Goal: Task Accomplishment & Management: Use online tool/utility

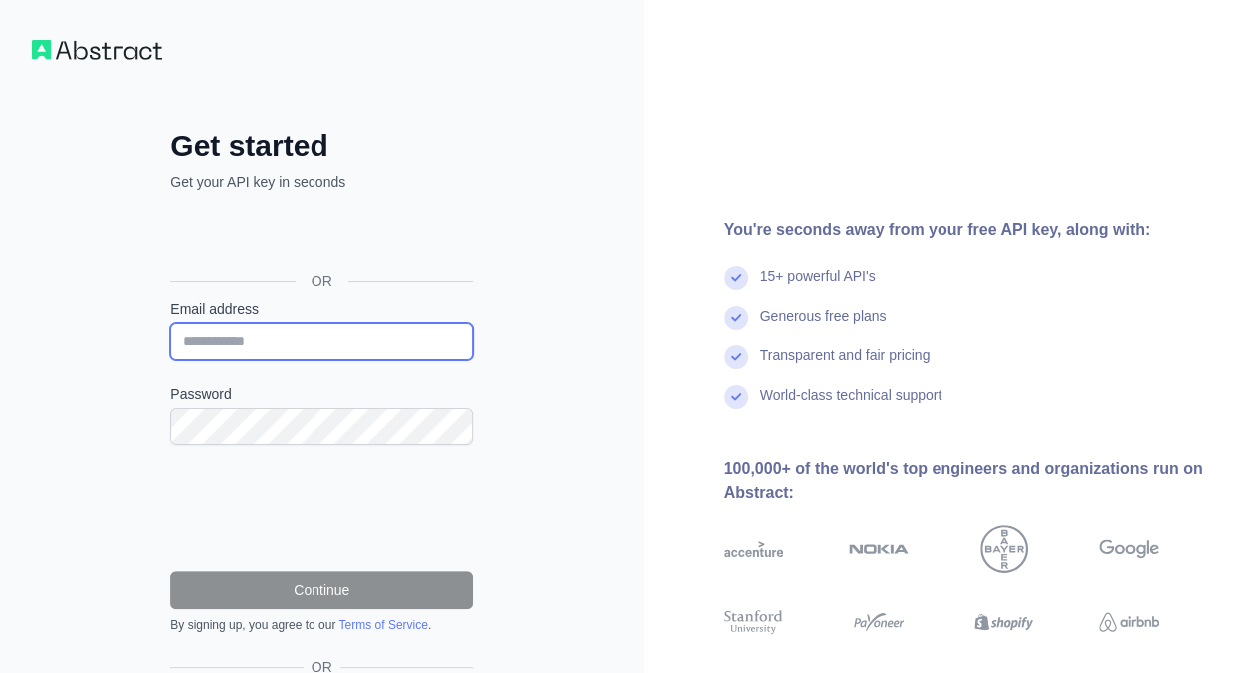
click at [281, 351] on input "Email address" at bounding box center [322, 342] width 304 height 38
type input "**********"
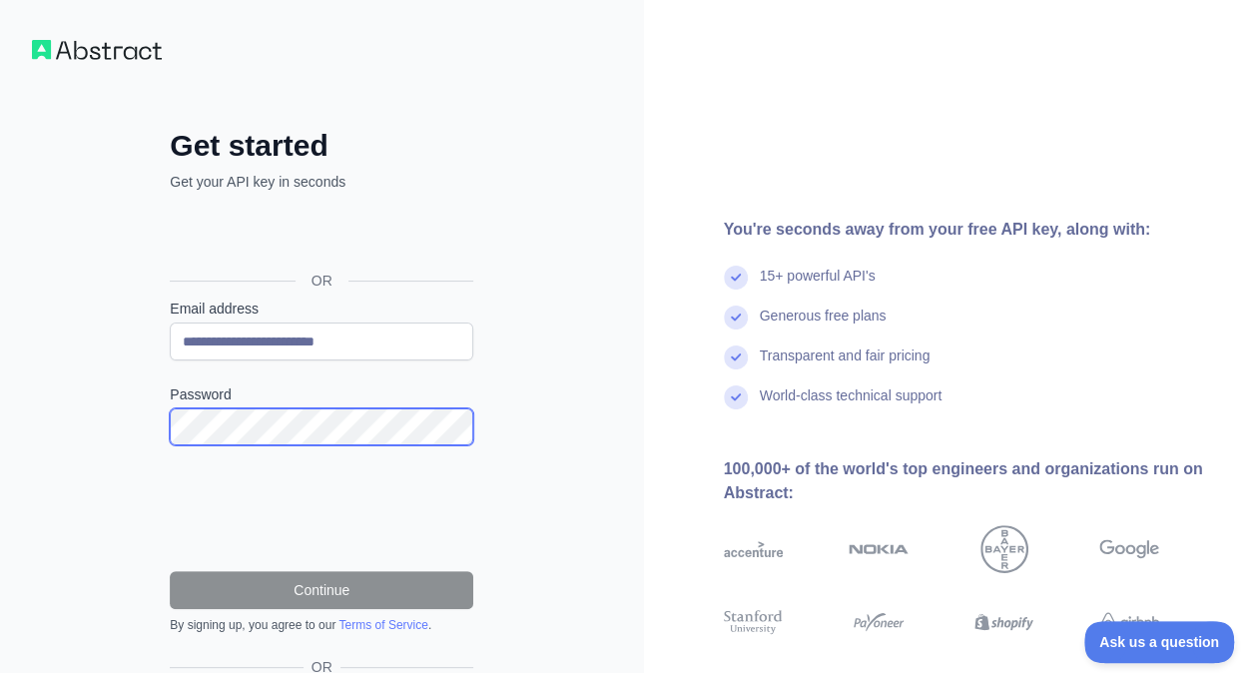
scroll to position [142, 0]
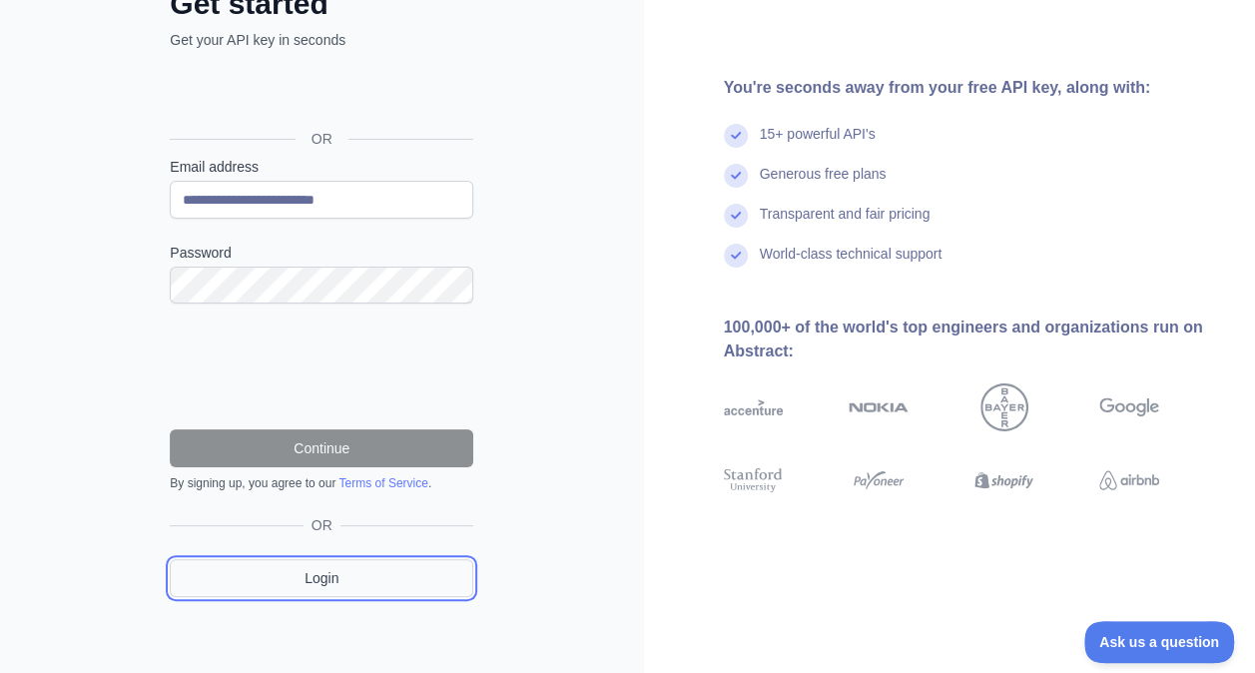
click at [302, 581] on link "Login" at bounding box center [322, 578] width 304 height 38
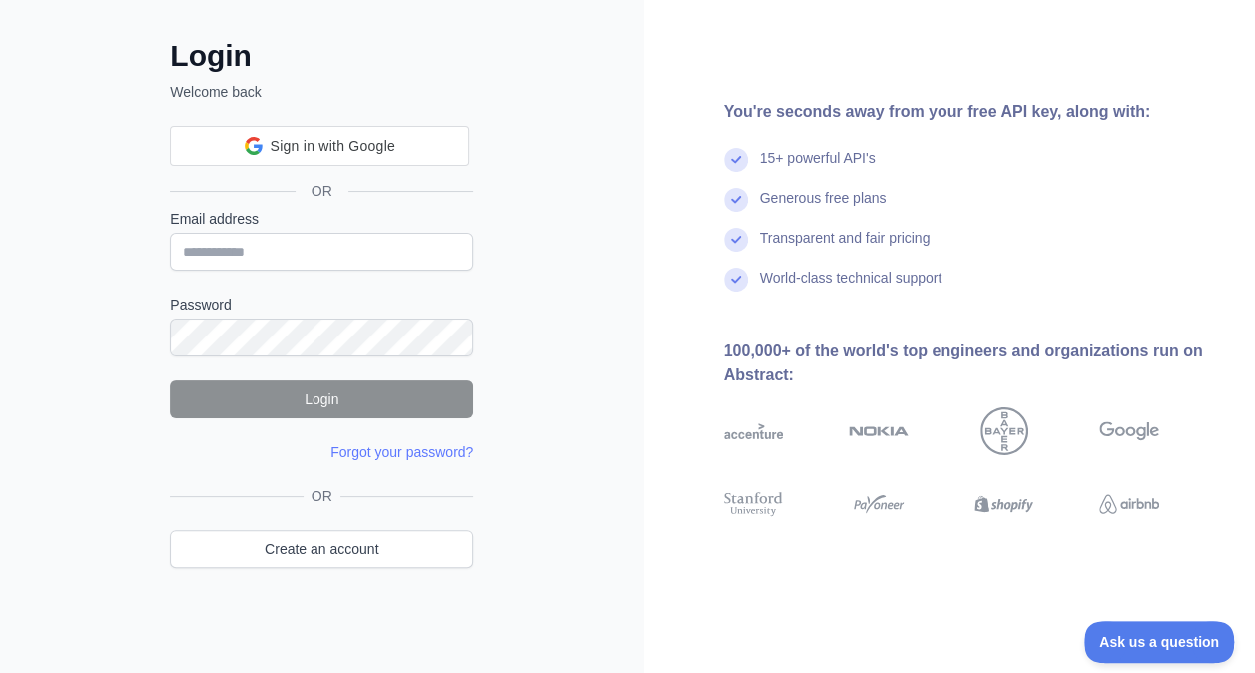
scroll to position [40, 0]
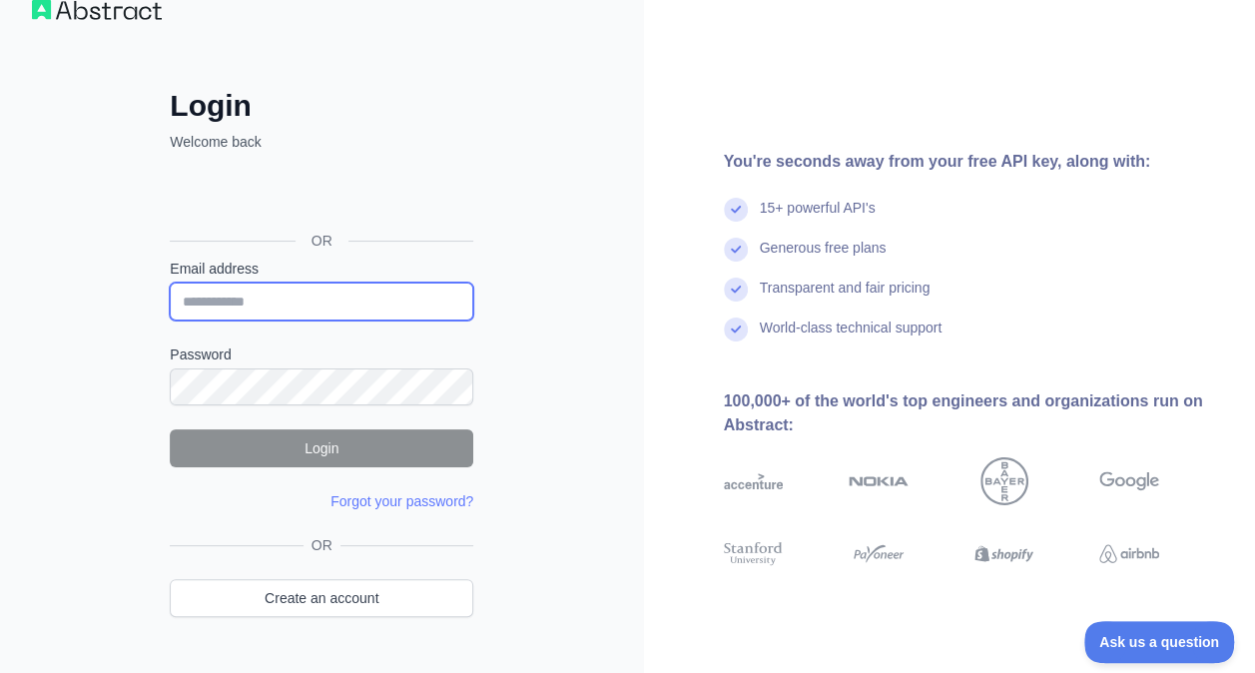
click at [303, 288] on input "Email address" at bounding box center [322, 302] width 304 height 38
click at [350, 294] on input "Email address" at bounding box center [322, 302] width 304 height 38
type input "**********"
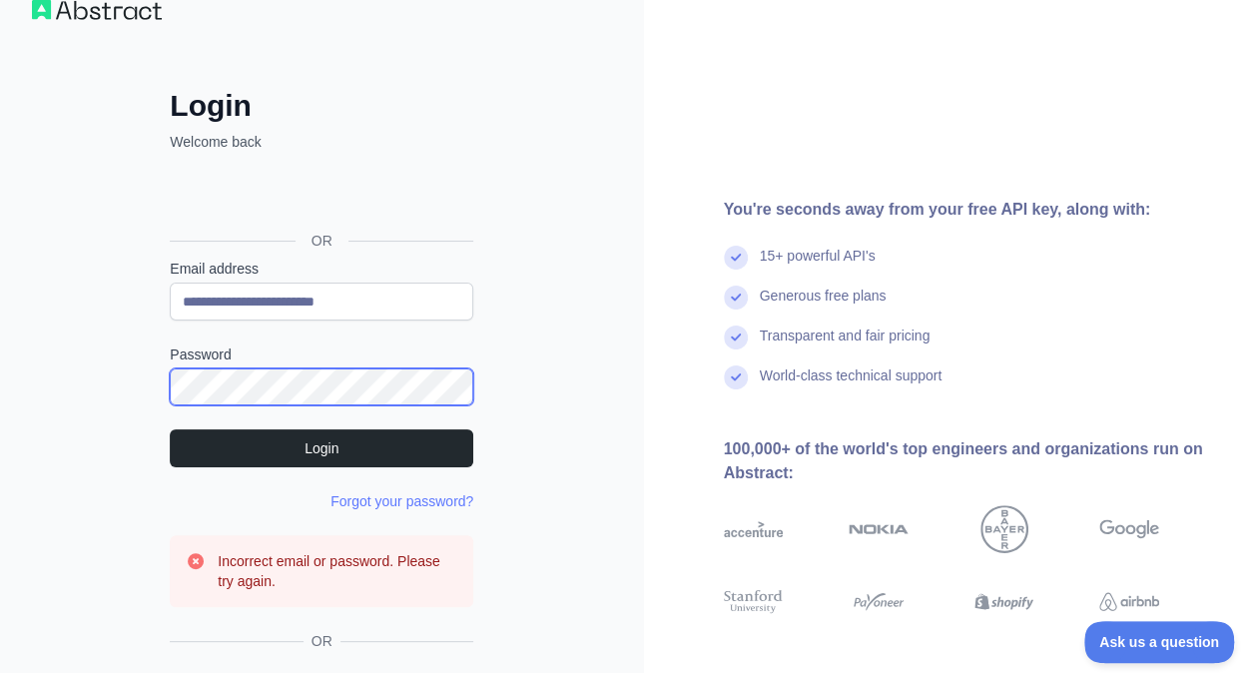
click at [0, 633] on com-1password-button at bounding box center [0, 633] width 0 height 0
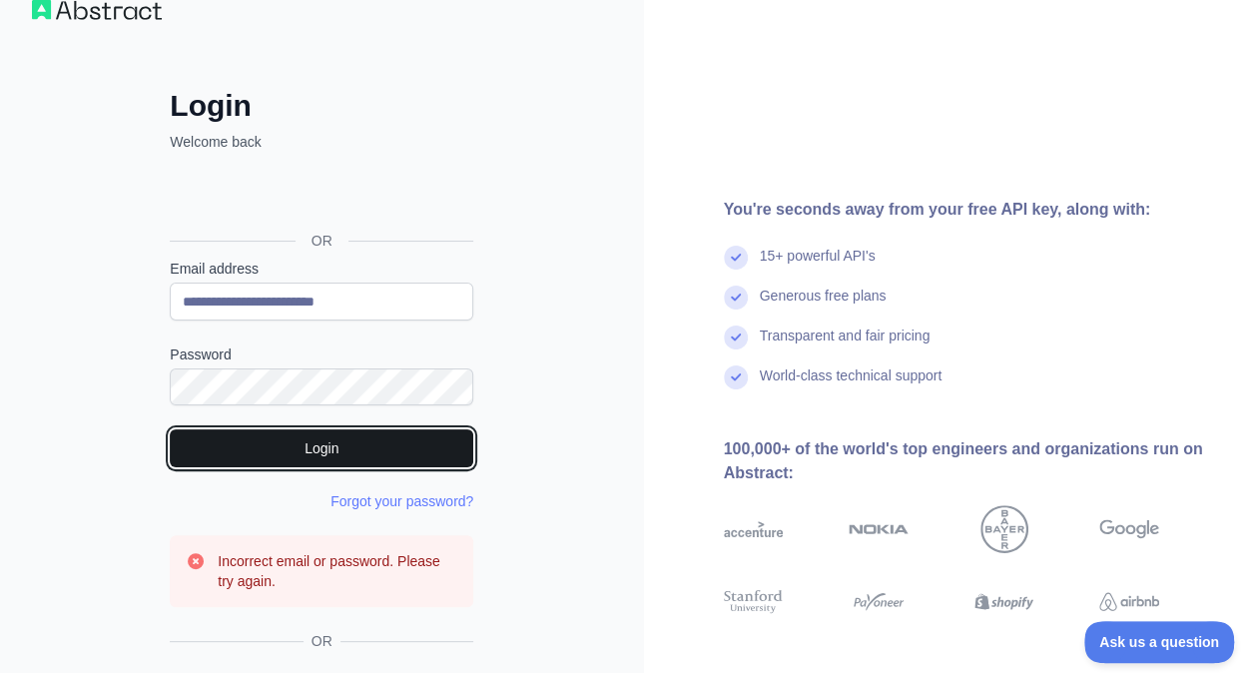
click at [368, 447] on button "Login" at bounding box center [322, 448] width 304 height 38
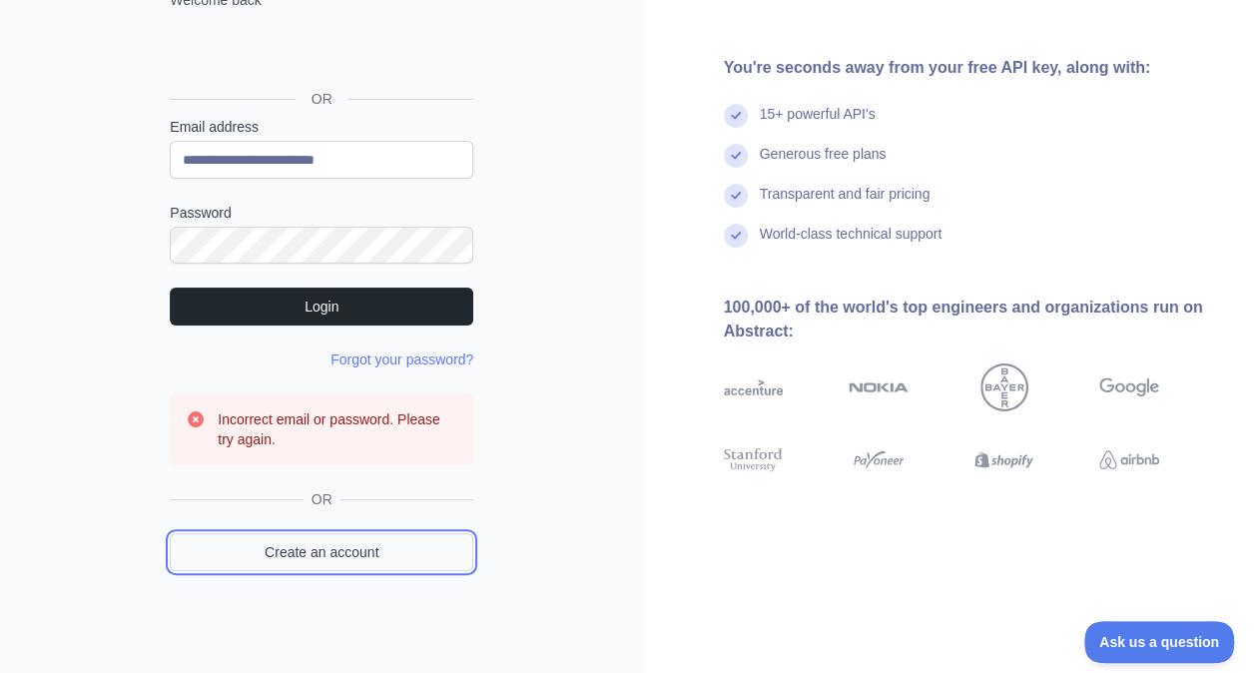
click at [290, 535] on link "Create an account" at bounding box center [322, 552] width 304 height 38
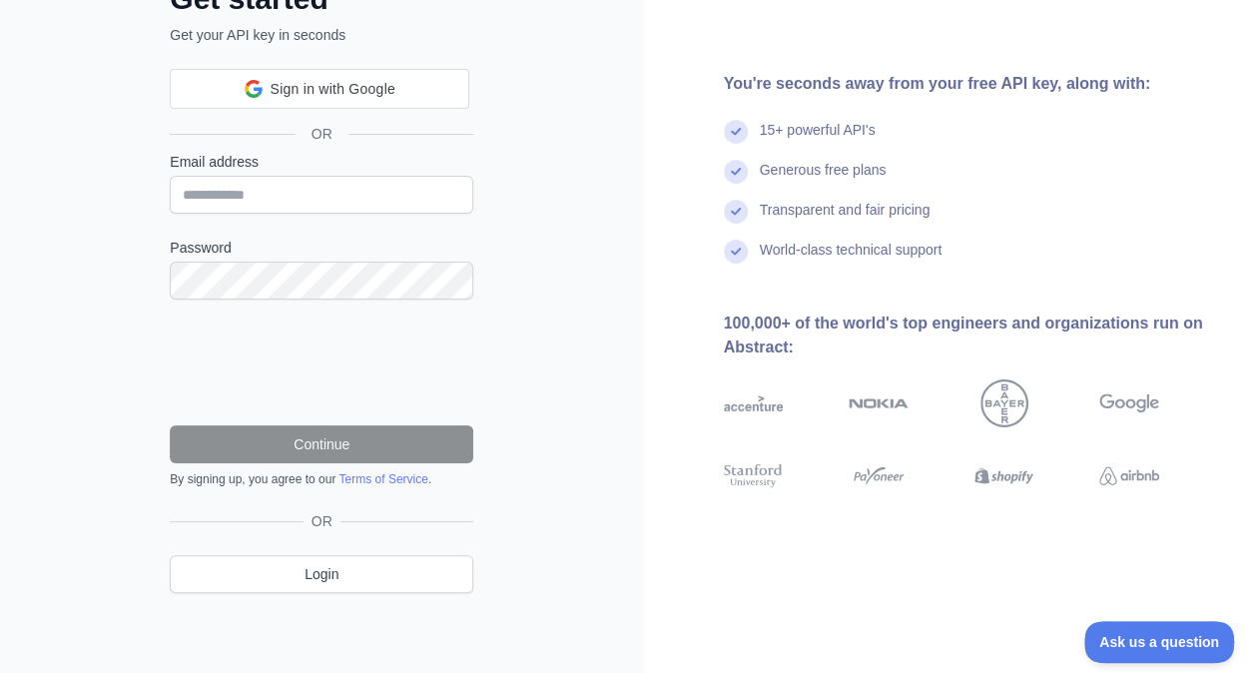
scroll to position [142, 0]
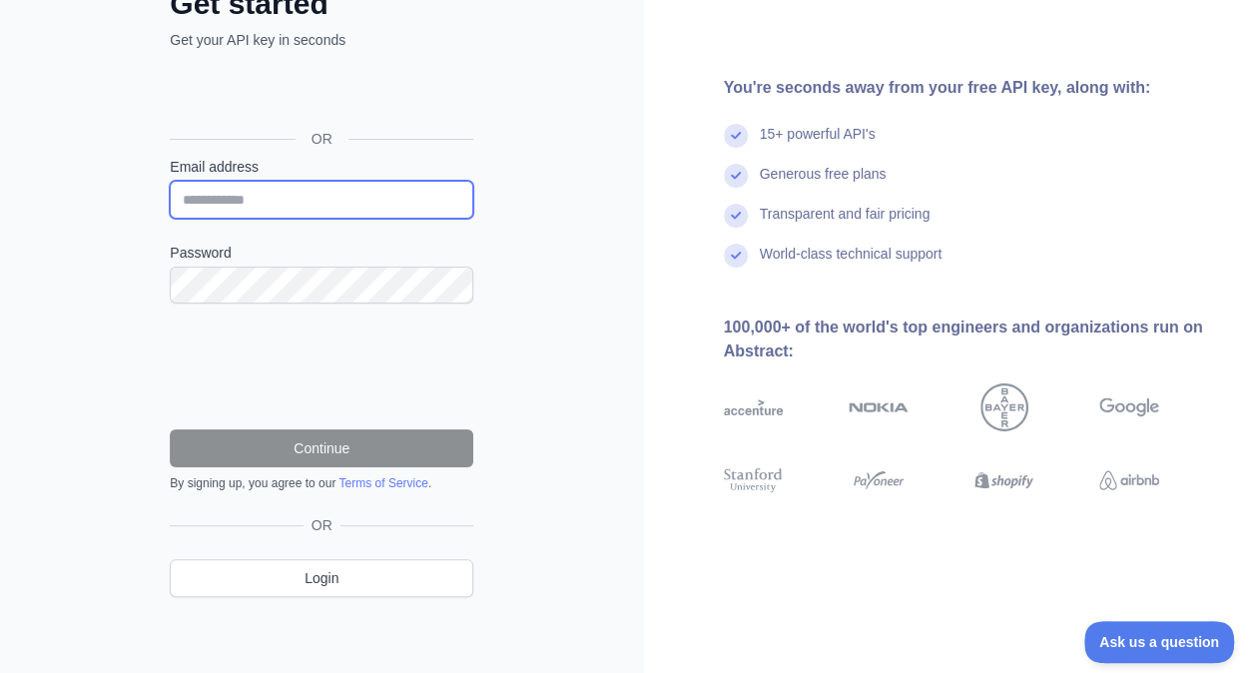
click at [342, 207] on input "Email address" at bounding box center [322, 200] width 304 height 38
type input "**********"
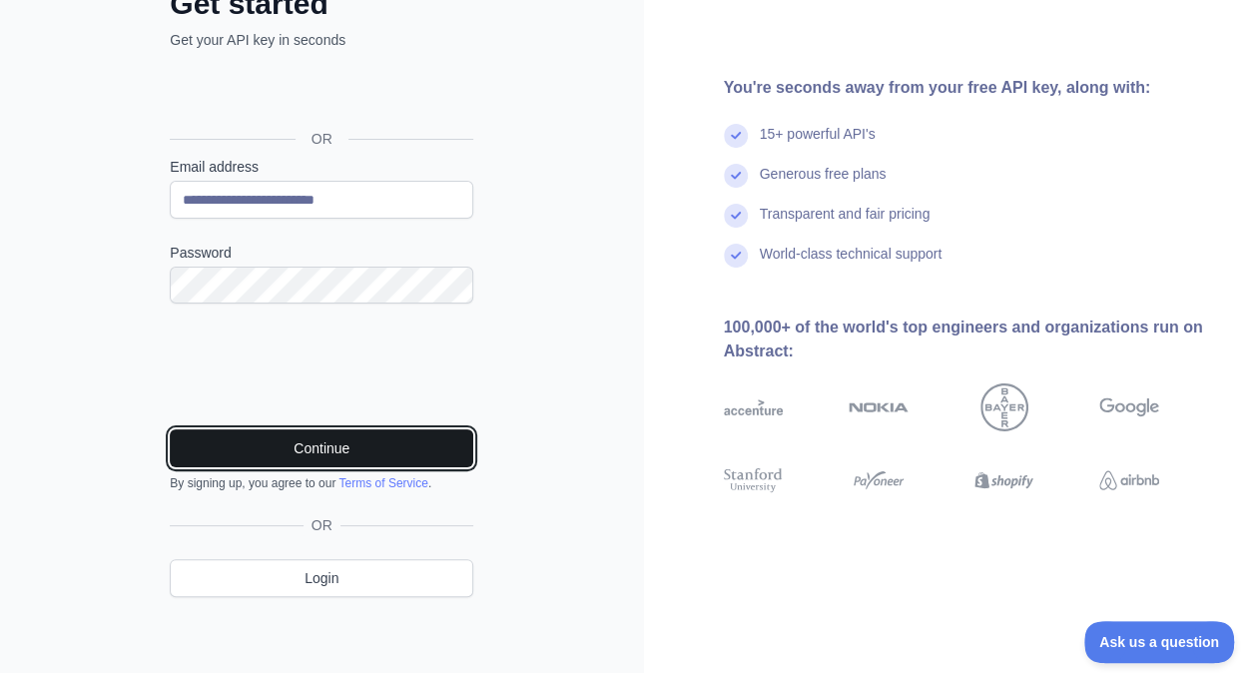
click at [269, 429] on button "Continue" at bounding box center [322, 448] width 304 height 38
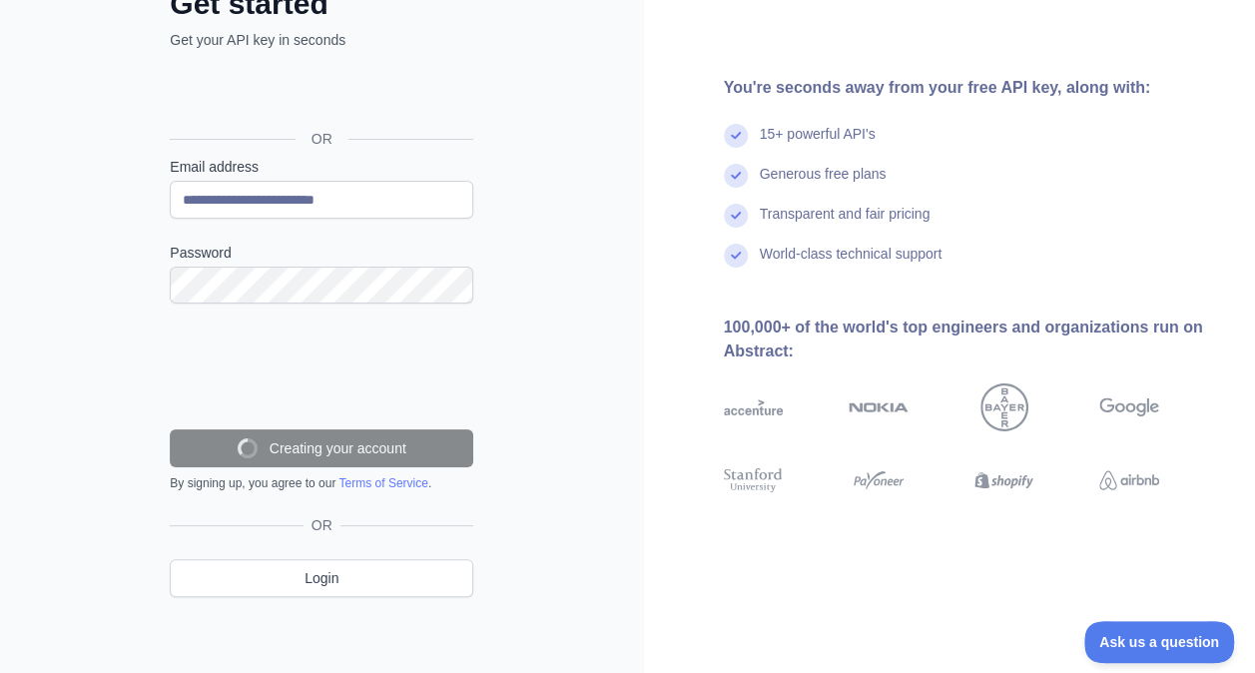
scroll to position [79, 0]
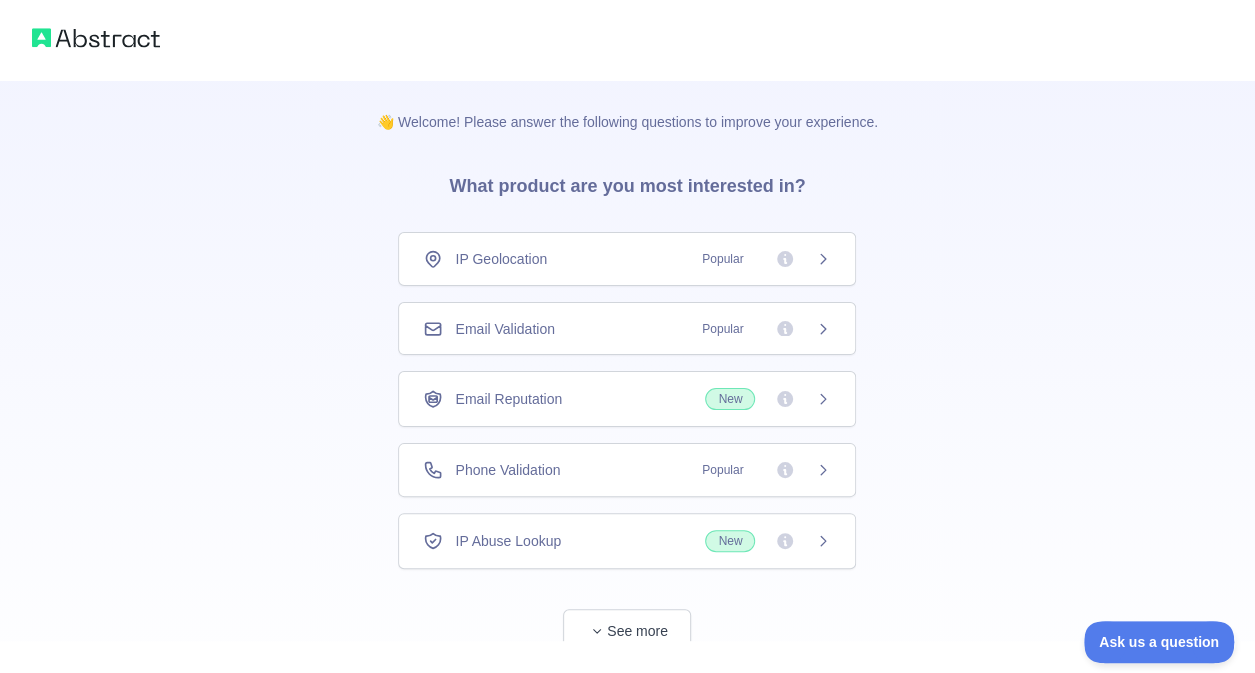
click at [669, 259] on div "IP Geolocation Popular" at bounding box center [626, 259] width 407 height 20
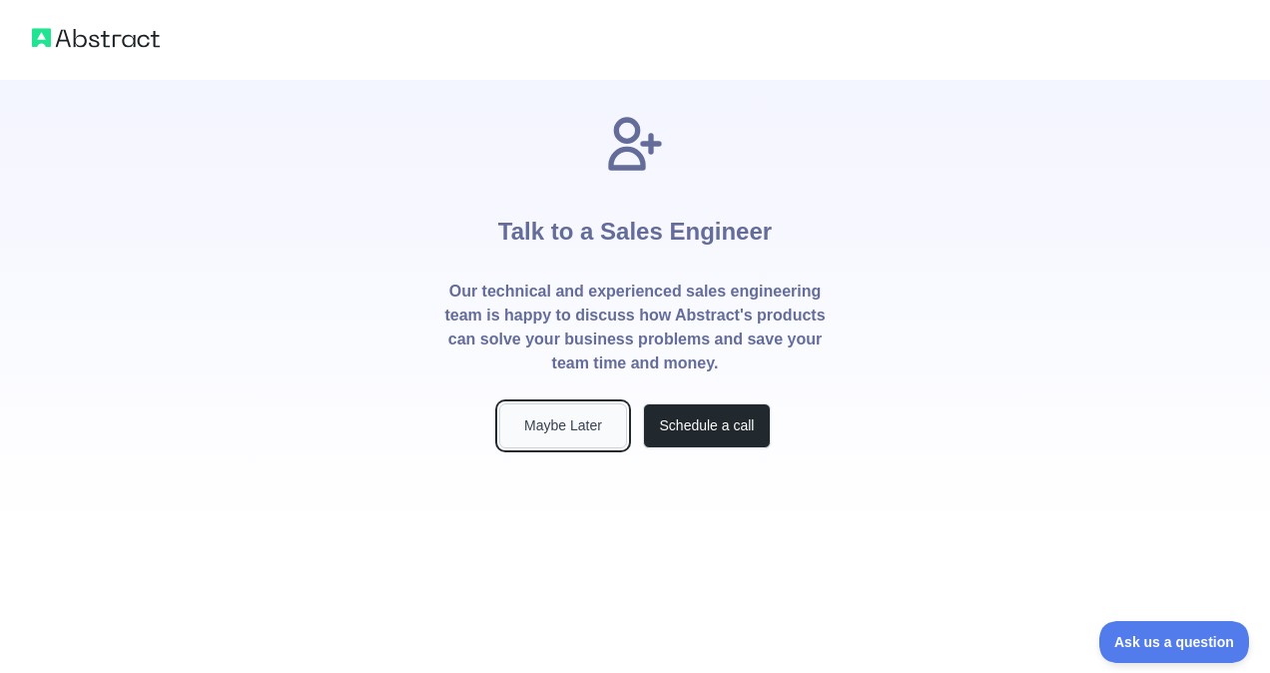
click at [573, 419] on button "Maybe Later" at bounding box center [563, 425] width 128 height 45
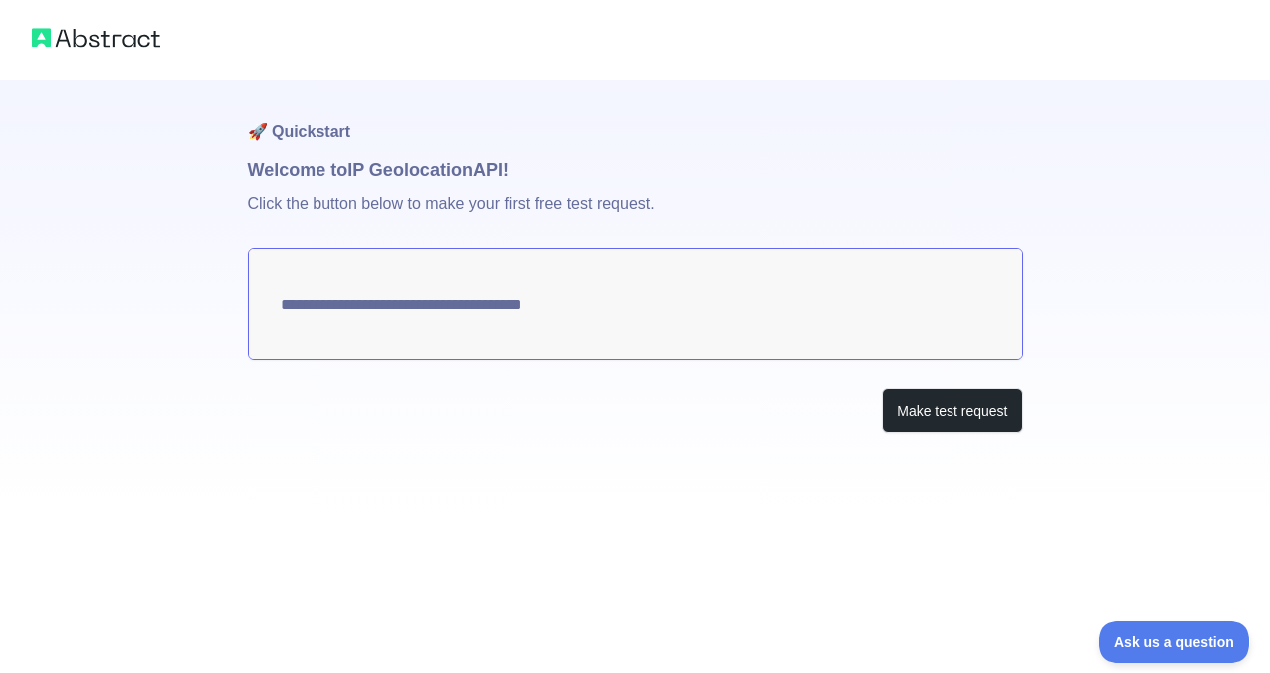
type textarea "**********"
drag, startPoint x: 765, startPoint y: 311, endPoint x: 537, endPoint y: 270, distance: 231.3
click at [537, 270] on textarea "**********" at bounding box center [636, 304] width 776 height 113
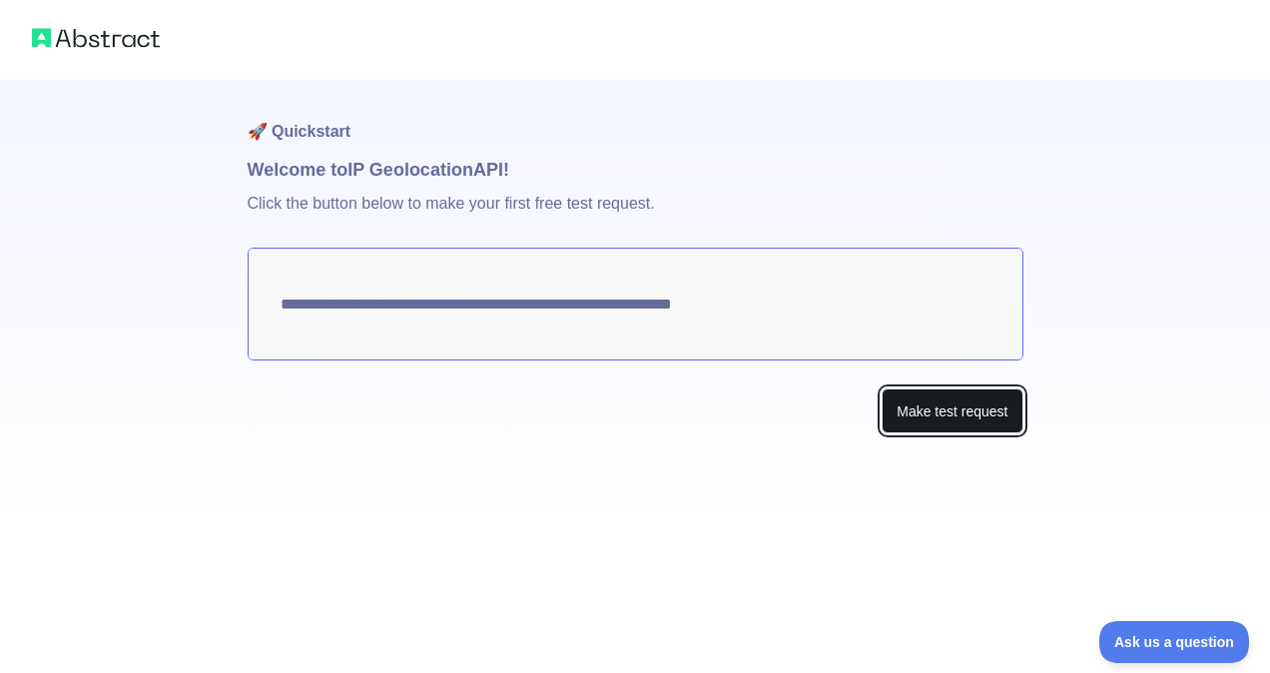
click at [899, 404] on button "Make test request" at bounding box center [952, 410] width 141 height 45
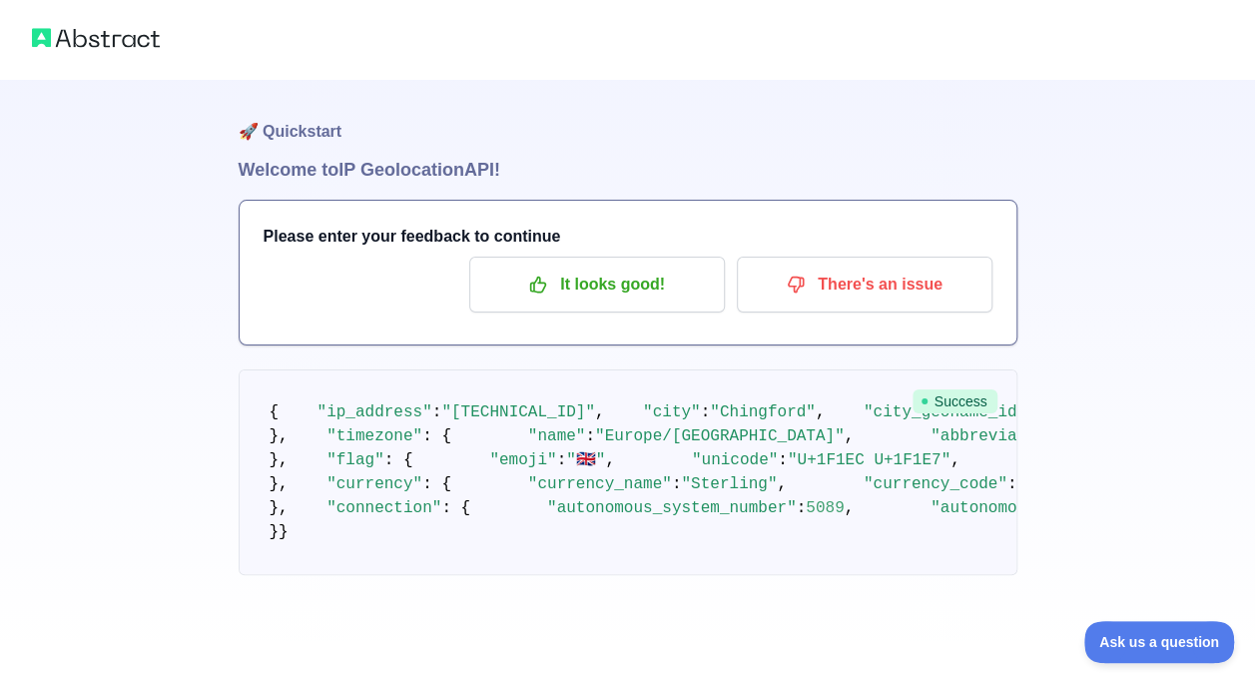
scroll to position [59, 0]
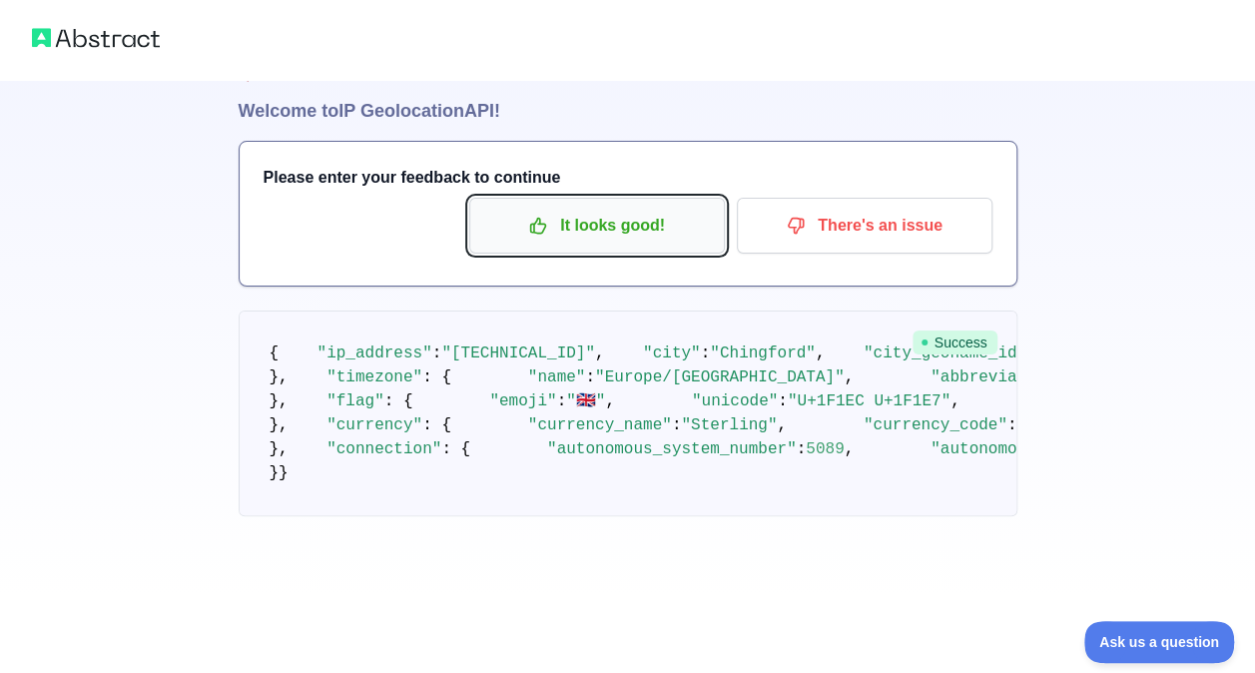
click at [631, 233] on p "It looks good!" at bounding box center [597, 226] width 226 height 34
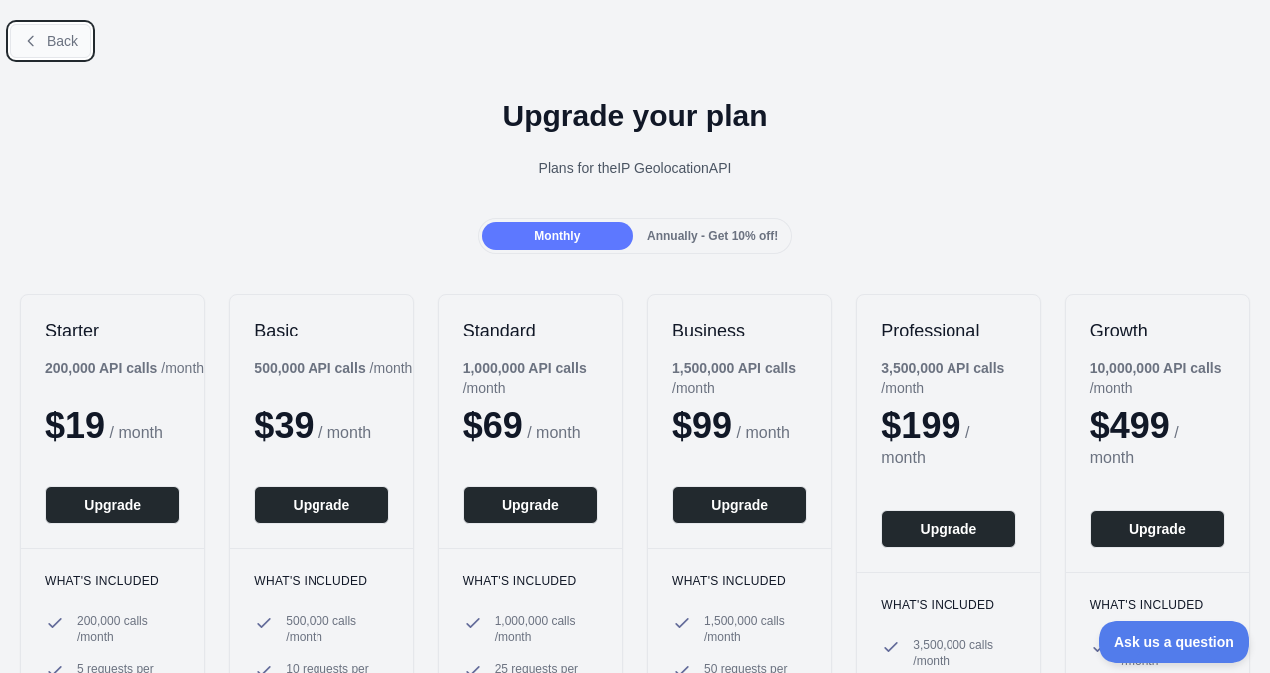
click at [50, 41] on span "Back" at bounding box center [62, 41] width 31 height 16
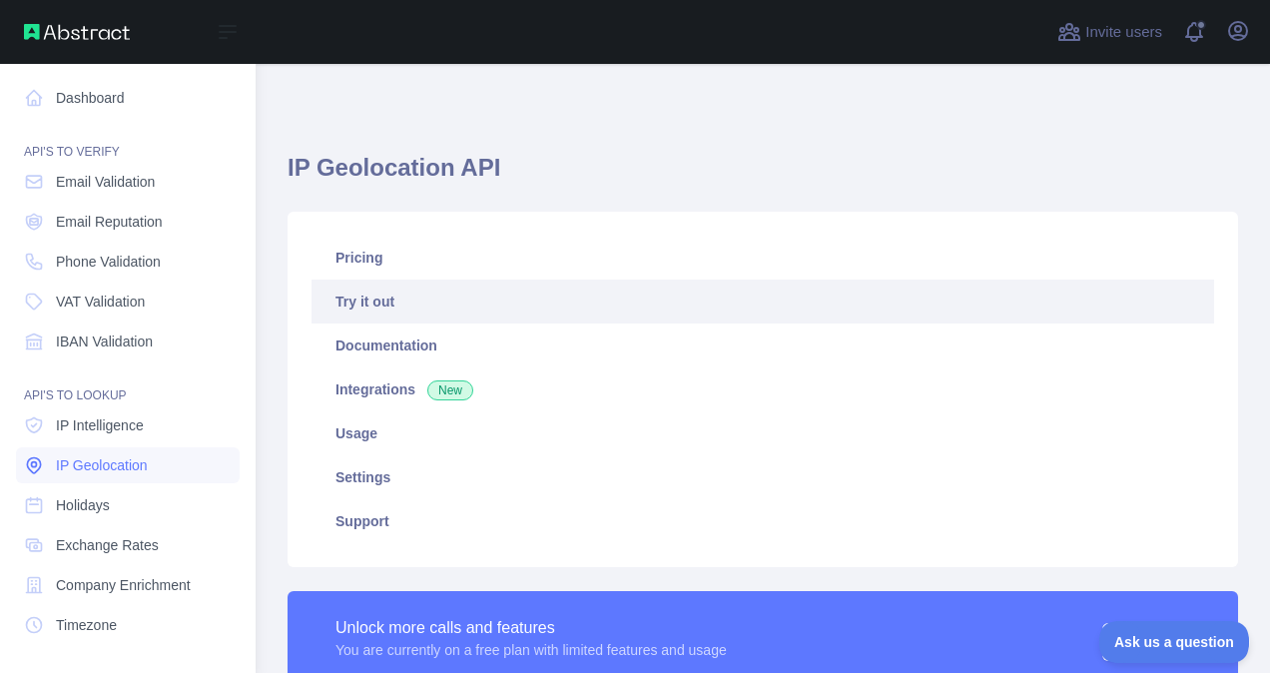
click at [107, 461] on span "IP Geolocation" at bounding box center [102, 465] width 92 height 20
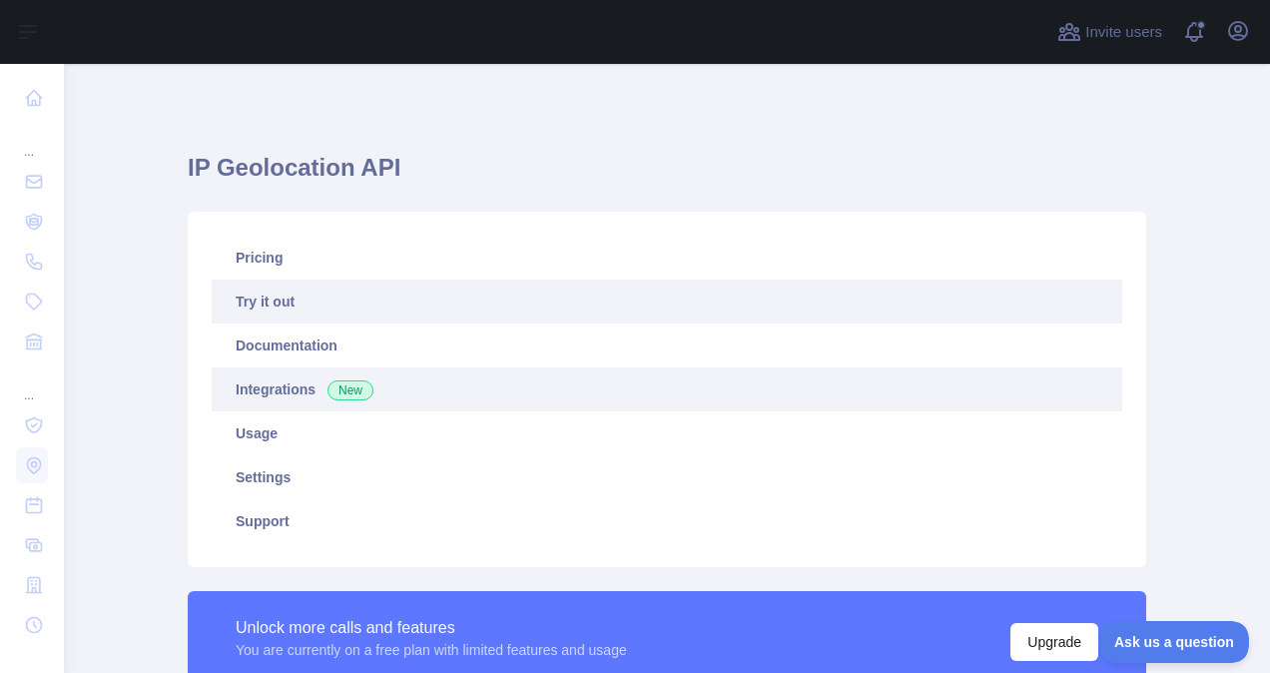
click at [324, 403] on link "Integrations New" at bounding box center [667, 389] width 911 height 44
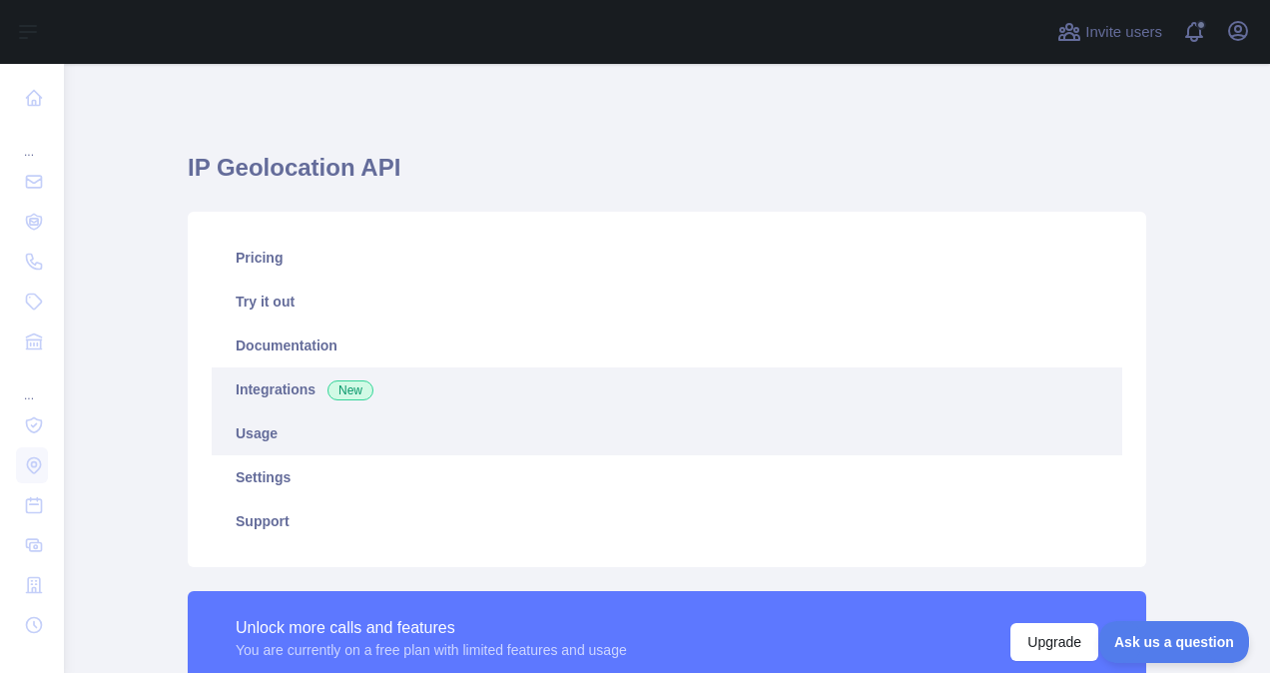
click at [315, 425] on link "Usage" at bounding box center [667, 433] width 911 height 44
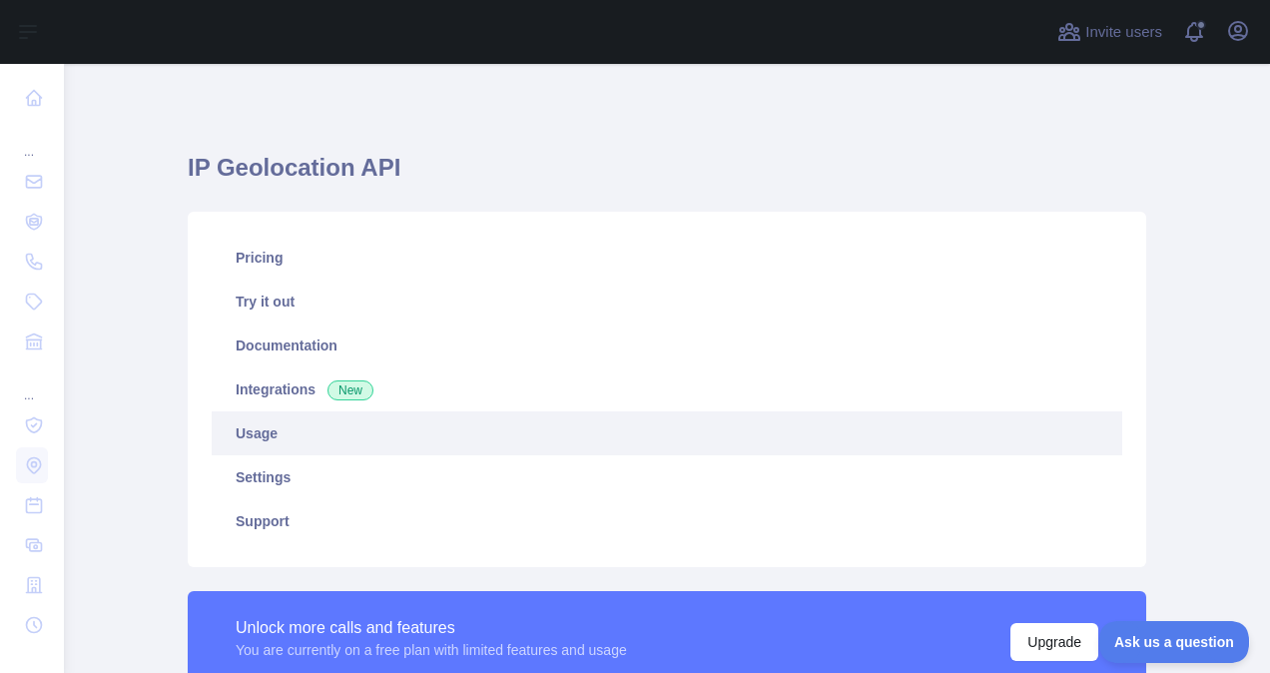
scroll to position [609, 1190]
click at [315, 425] on link "Usage" at bounding box center [667, 433] width 911 height 44
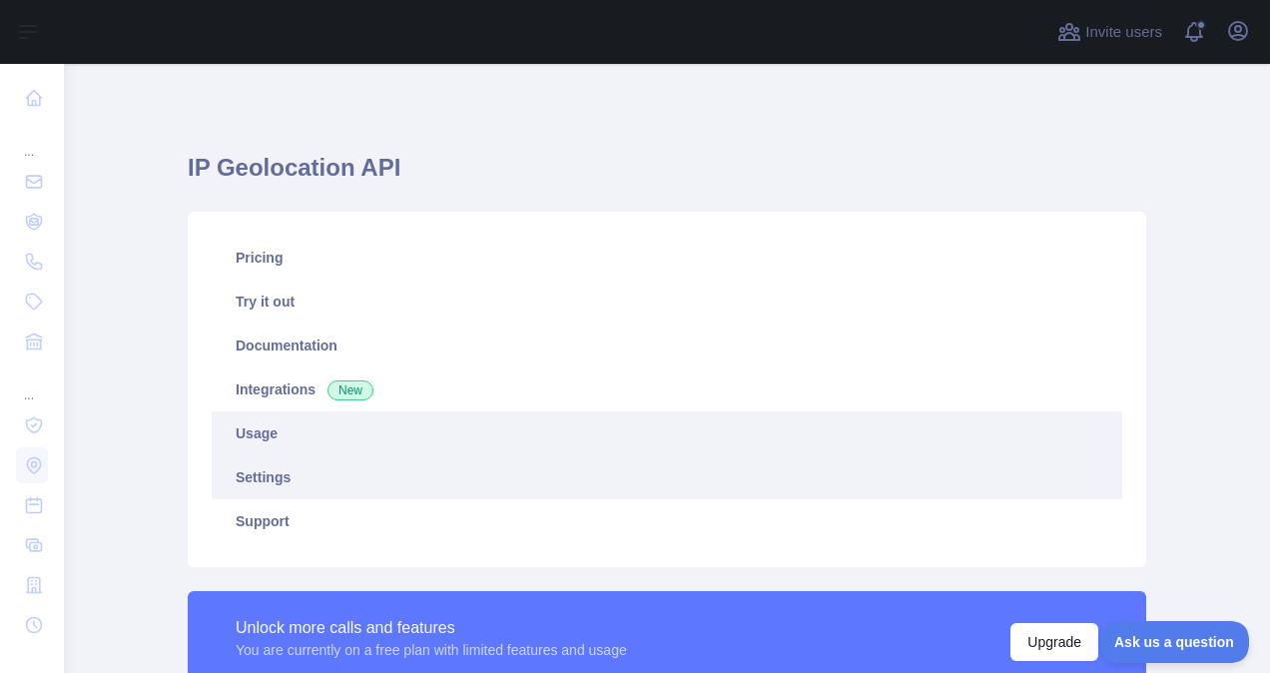
click at [290, 471] on link "Settings" at bounding box center [667, 477] width 911 height 44
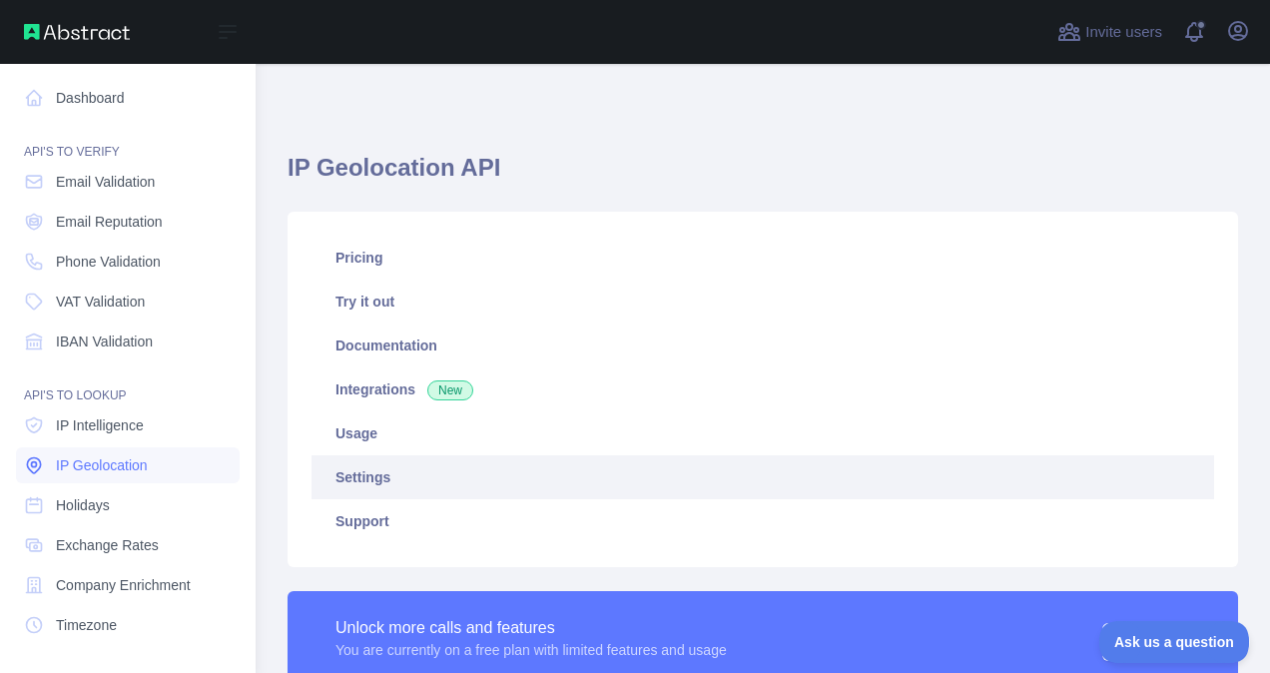
click at [140, 472] on span "IP Geolocation" at bounding box center [102, 465] width 92 height 20
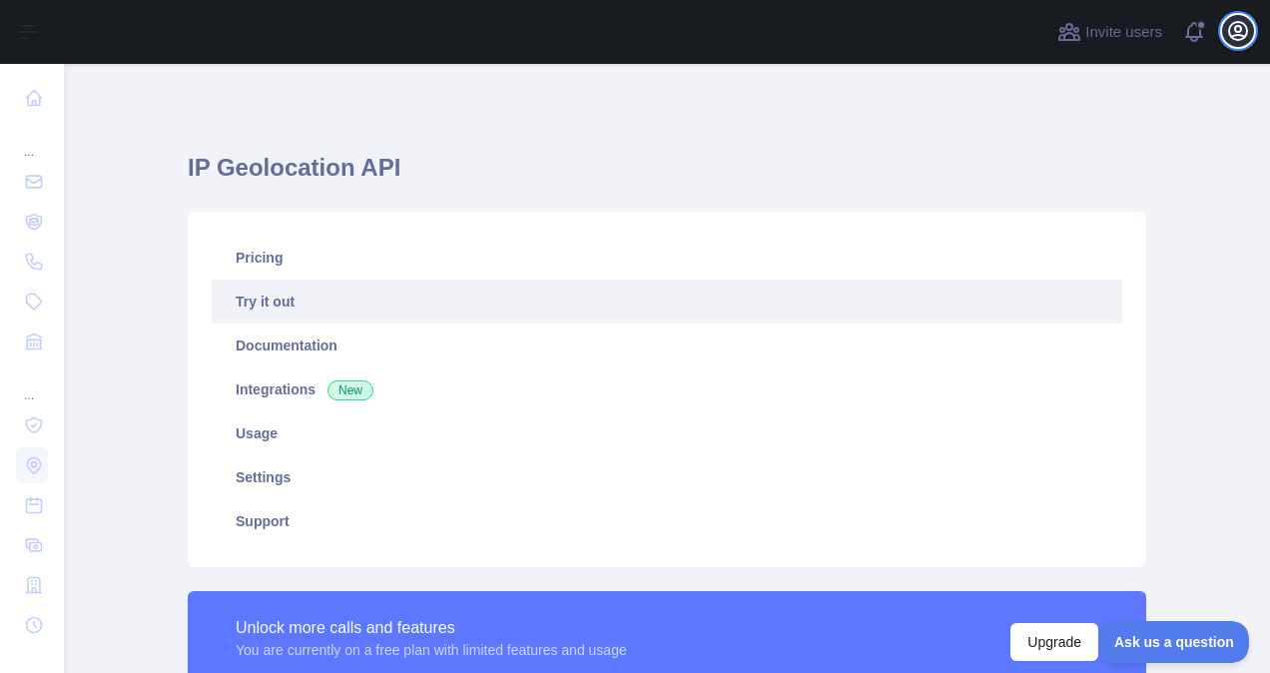
click at [1237, 31] on icon "button" at bounding box center [1238, 31] width 18 height 18
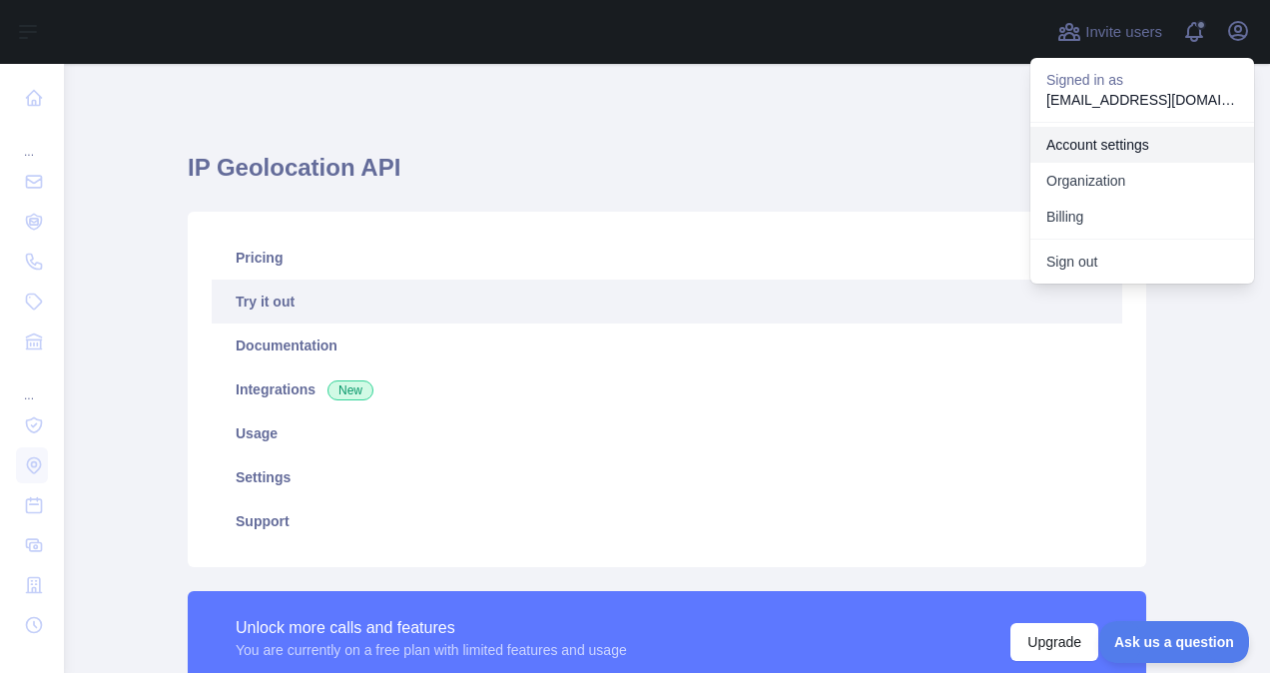
click at [1129, 132] on link "Account settings" at bounding box center [1143, 145] width 224 height 36
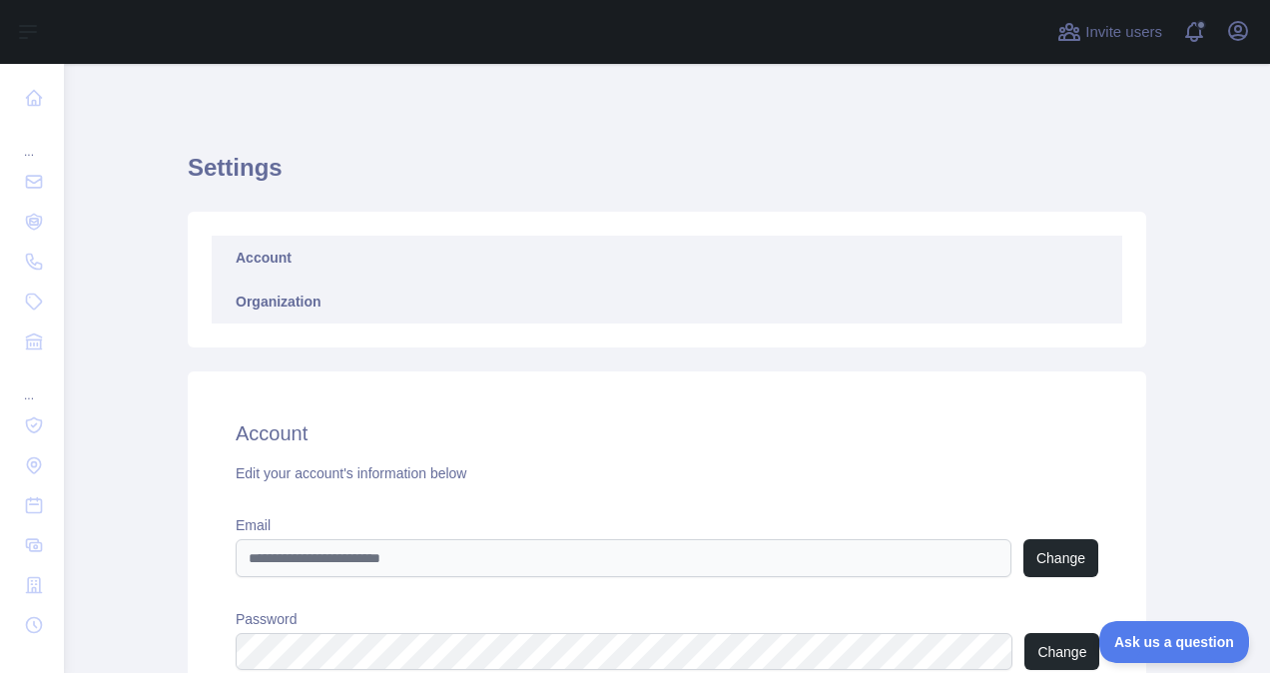
click at [500, 296] on link "Organization" at bounding box center [667, 302] width 911 height 44
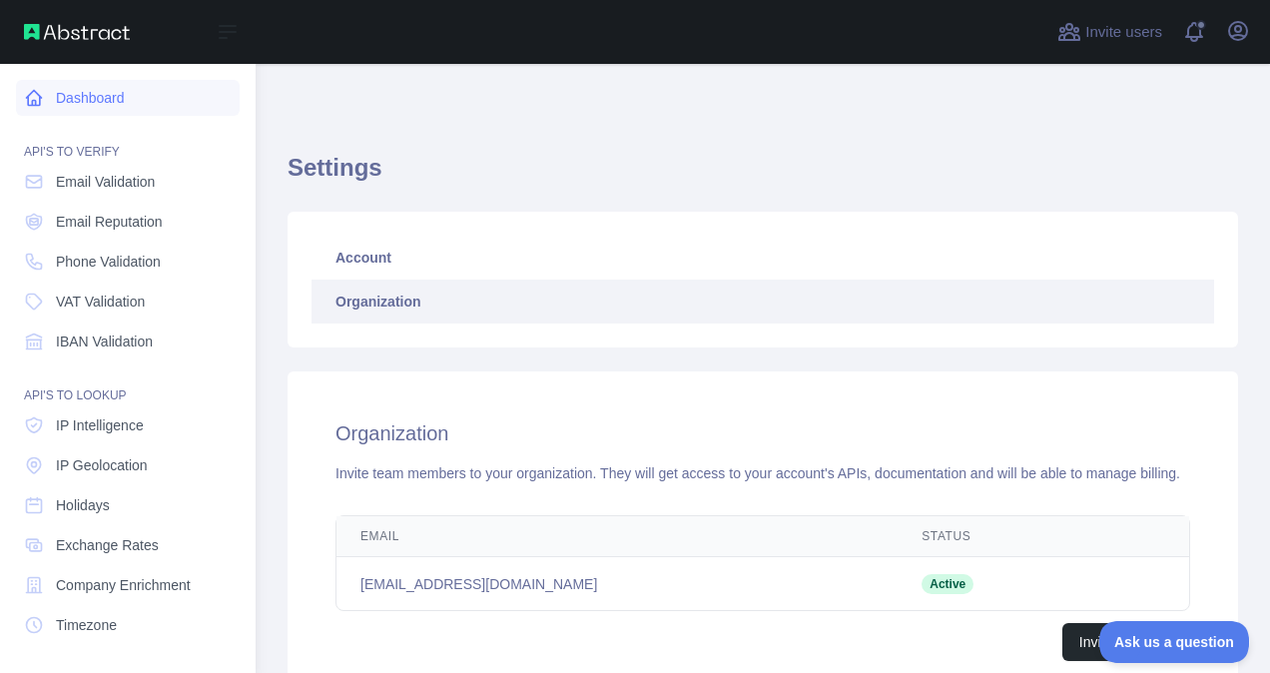
click at [61, 93] on link "Dashboard" at bounding box center [128, 98] width 224 height 36
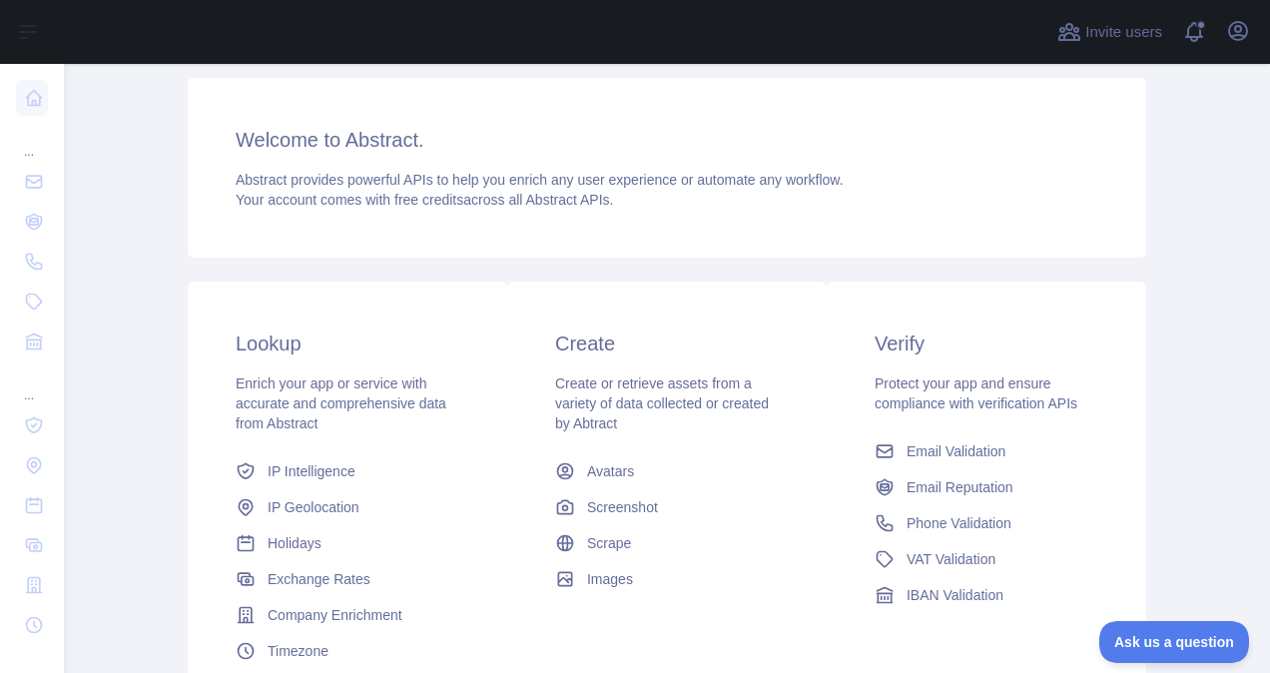
scroll to position [140, 0]
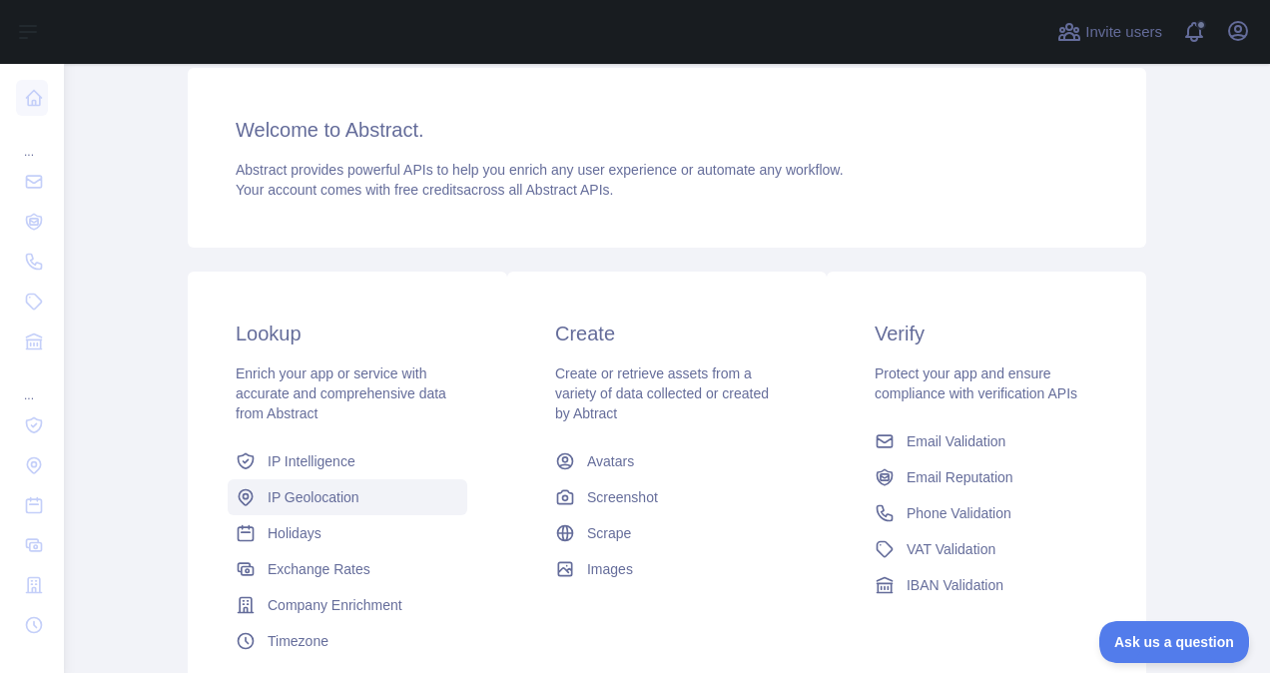
click at [293, 501] on span "IP Geolocation" at bounding box center [314, 497] width 92 height 20
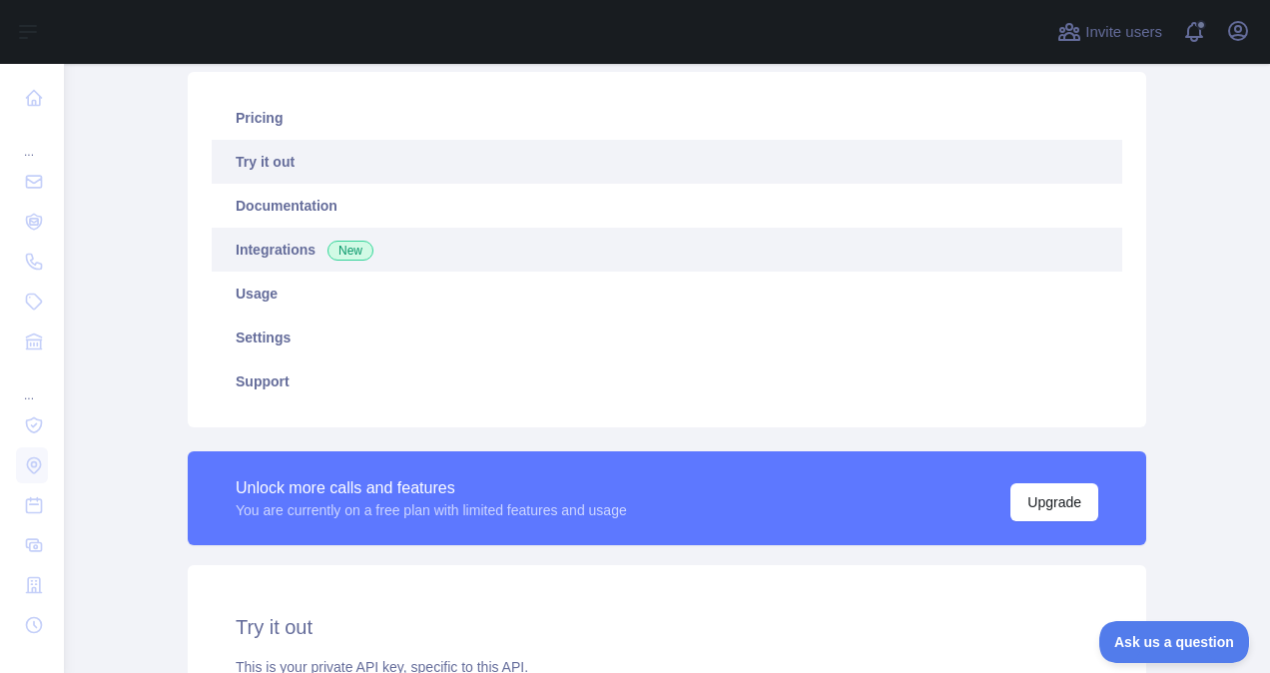
click at [332, 246] on span "New" at bounding box center [351, 251] width 46 height 20
click at [288, 164] on link "Try it out" at bounding box center [667, 162] width 911 height 44
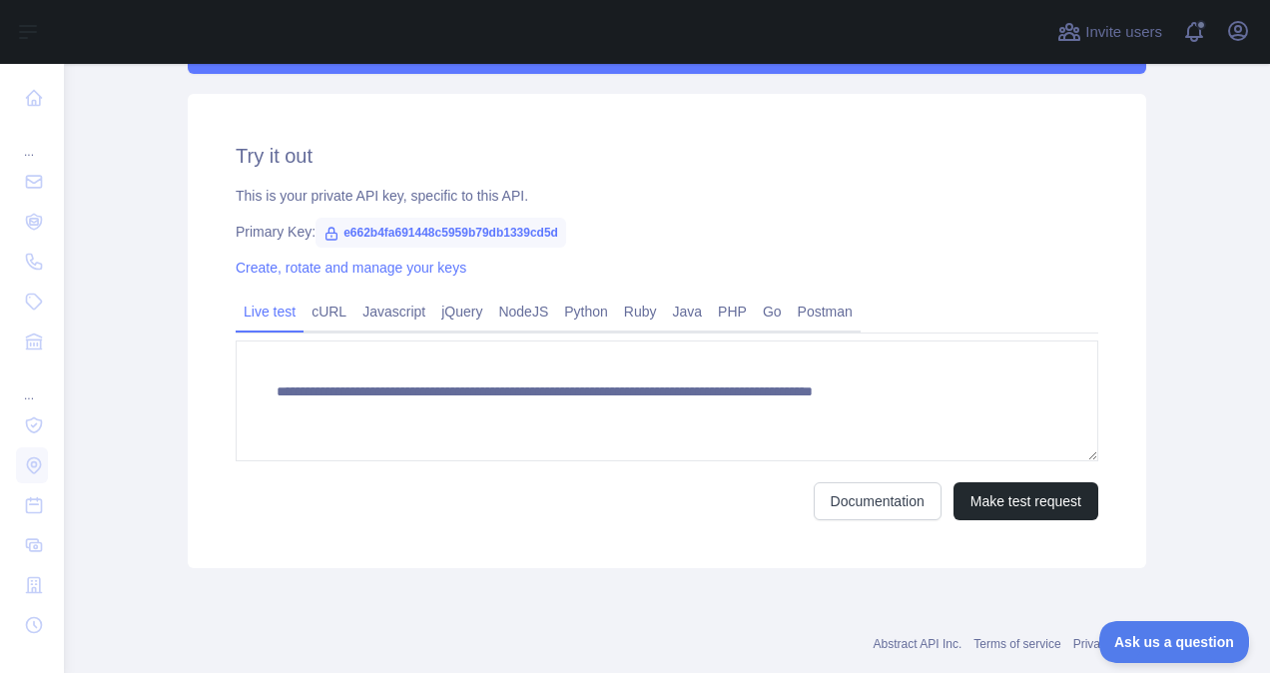
scroll to position [612, 0]
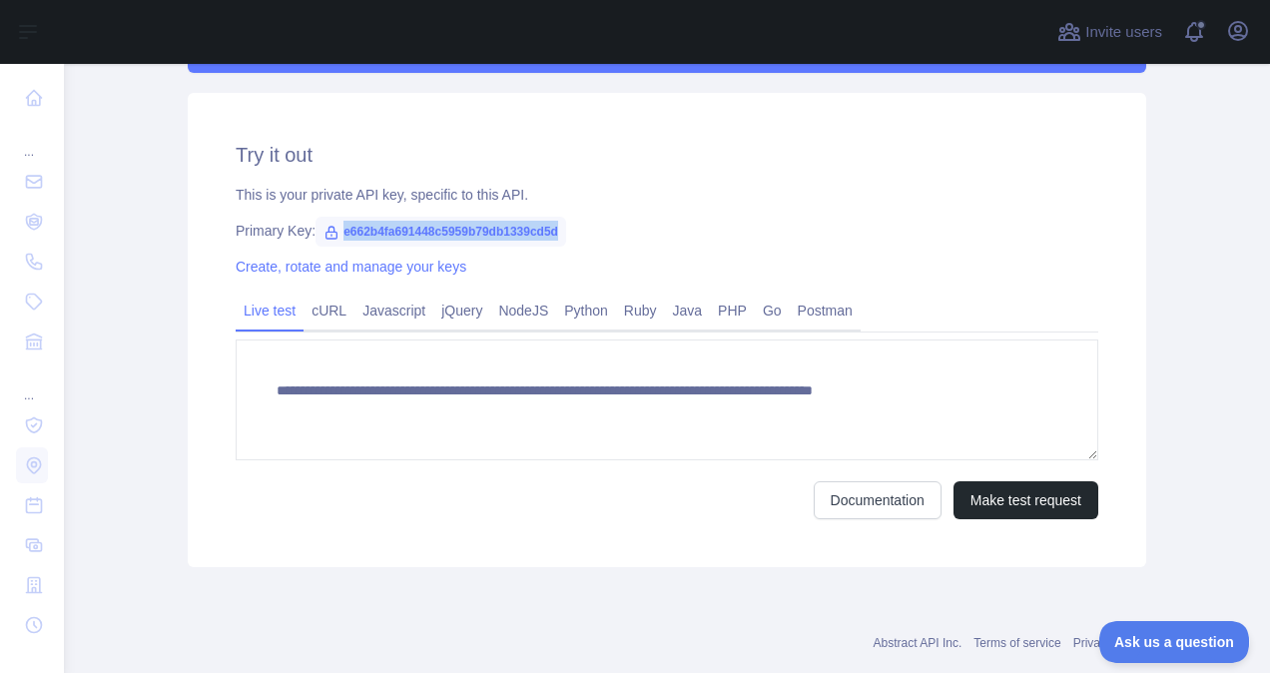
drag, startPoint x: 550, startPoint y: 230, endPoint x: 332, endPoint y: 227, distance: 218.7
click at [332, 227] on span "e662b4fa691448c5959b79db1339cd5d" at bounding box center [441, 232] width 251 height 30
copy span "e662b4fa691448c5959b79db1339cd5d"
